Goal: Contribute content: Add original content to the website for others to see

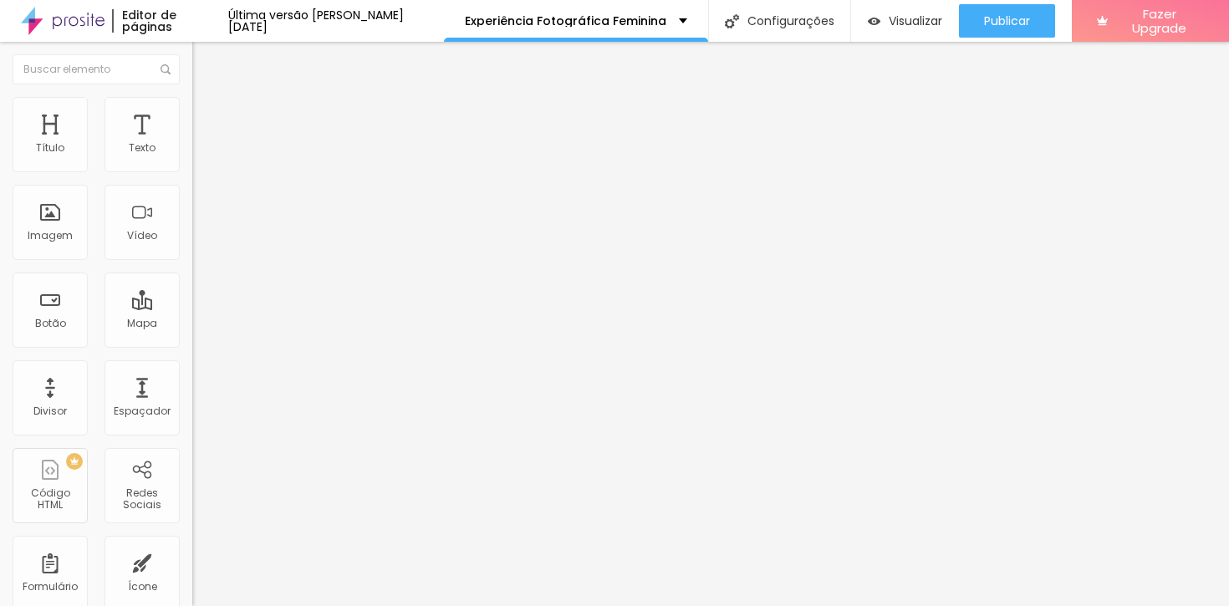
click at [192, 144] on span "Trocar imagem" at bounding box center [237, 137] width 91 height 14
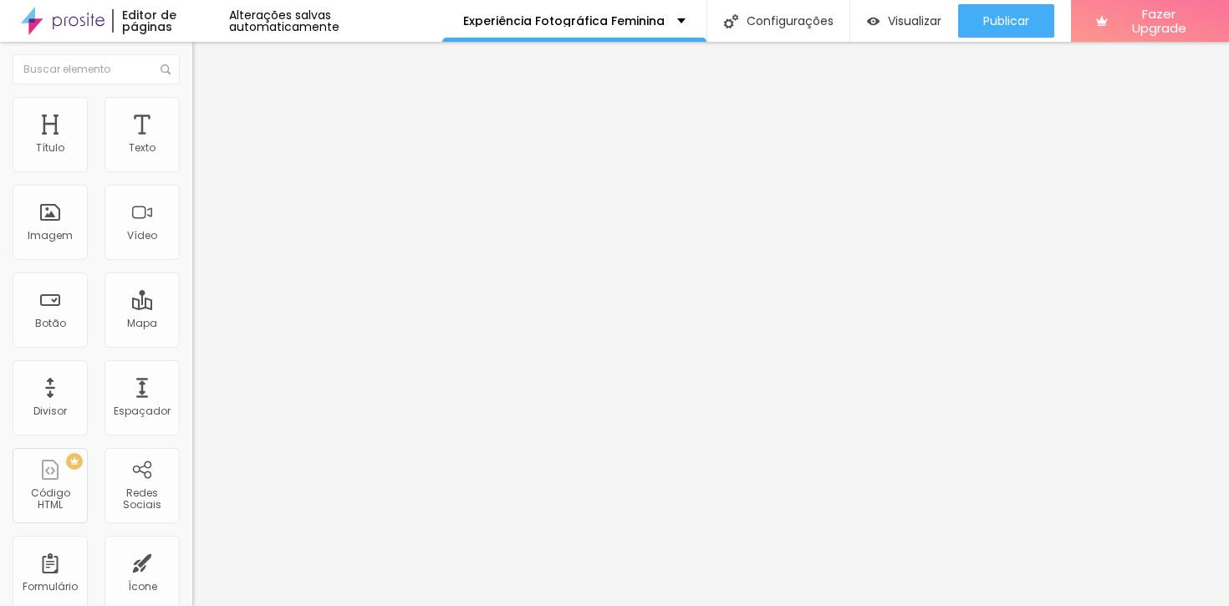
click at [192, 144] on span "Trocar imagem" at bounding box center [237, 137] width 91 height 14
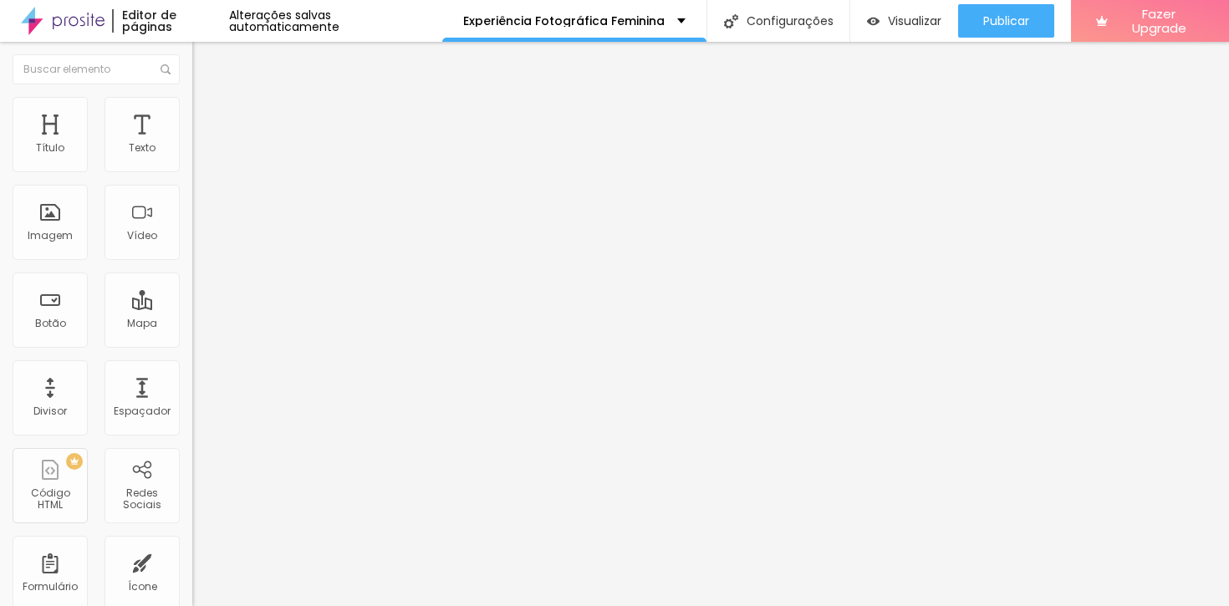
click at [192, 144] on span "Trocar imagem" at bounding box center [237, 137] width 91 height 14
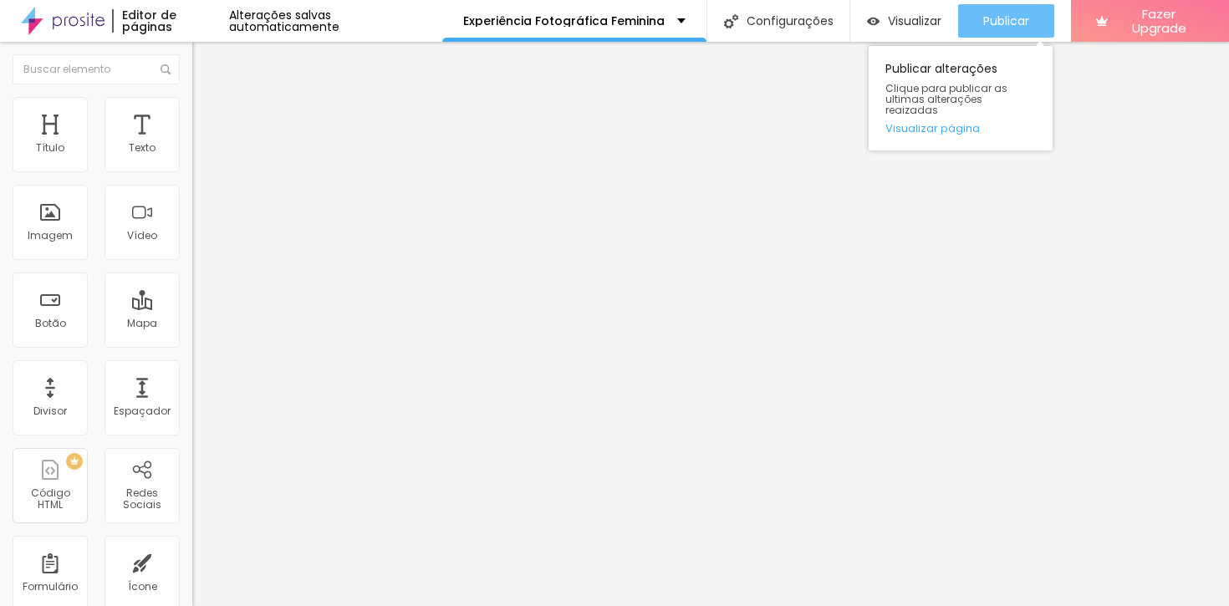
click at [994, 25] on span "Publicar" at bounding box center [1006, 20] width 46 height 13
